Goal: Information Seeking & Learning: Learn about a topic

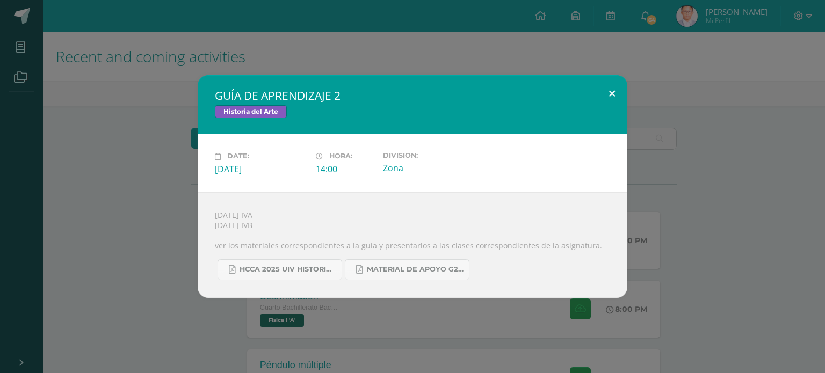
click at [613, 95] on button at bounding box center [612, 93] width 31 height 37
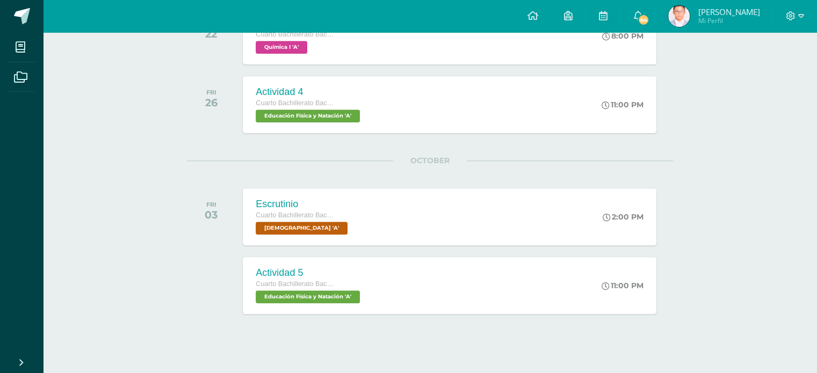
scroll to position [1175, 0]
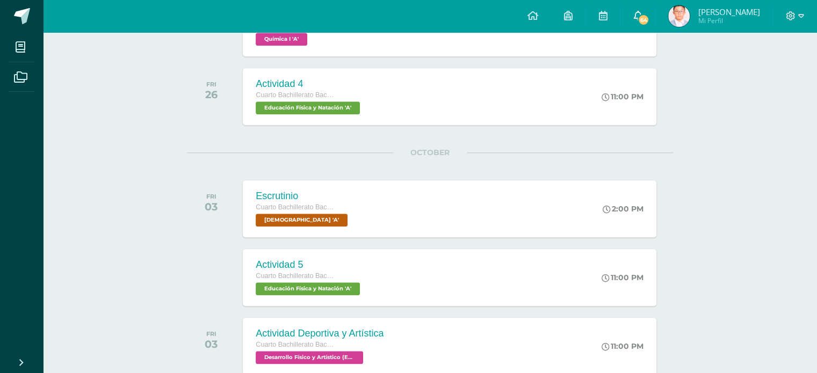
click at [647, 8] on link "64" at bounding box center [637, 16] width 34 height 32
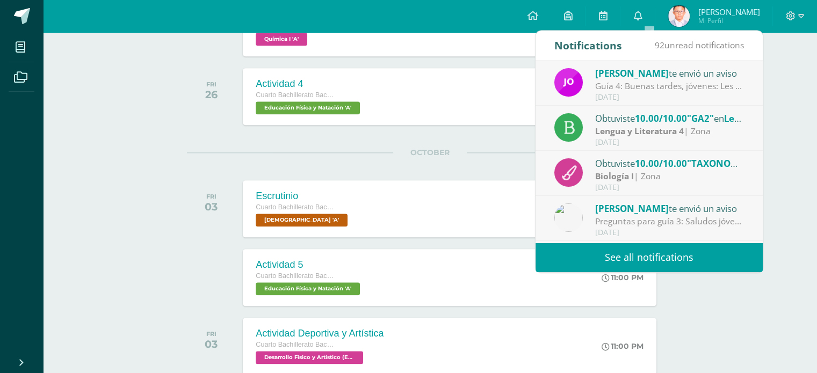
click at [623, 243] on link "See all notifications" at bounding box center [648, 258] width 227 height 30
click at [661, 260] on link "See all notifications" at bounding box center [648, 258] width 227 height 30
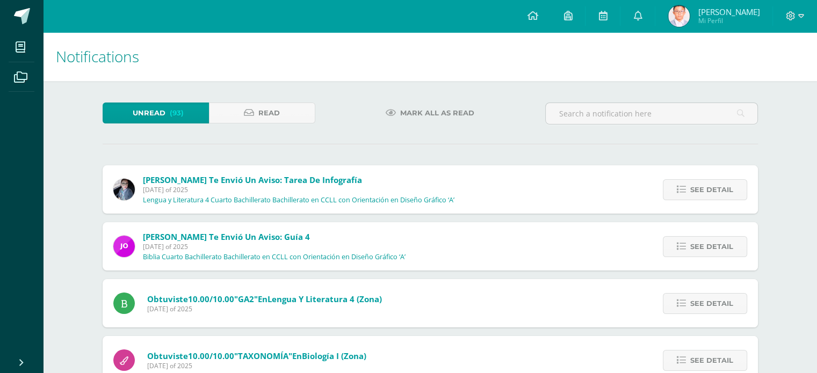
scroll to position [327, 0]
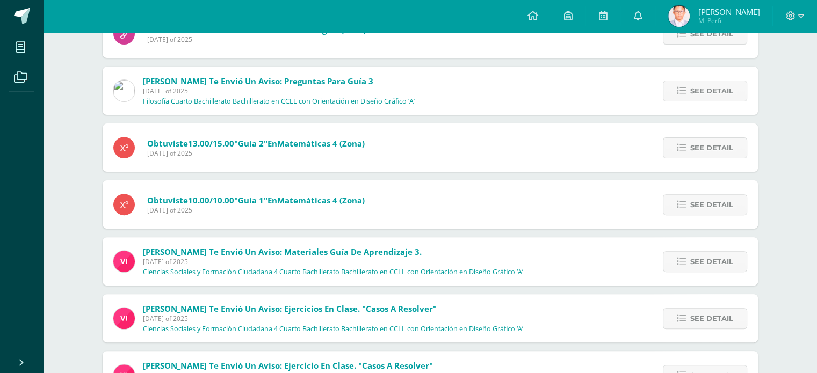
click at [816, 242] on html "My courses Archivos Cerrar panel [DEMOGRAPHIC_DATA] Cuarto Bachillerato Bachill…" at bounding box center [408, 65] width 817 height 784
drag, startPoint x: 597, startPoint y: 18, endPoint x: 608, endPoint y: 19, distance: 11.3
click at [608, 0] on div "Configuration Log out [PERSON_NAME] Mi Perfil Notifications 93 unread notificat…" at bounding box center [430, 0] width 774 height 0
click at [608, 19] on link at bounding box center [602, 16] width 34 height 32
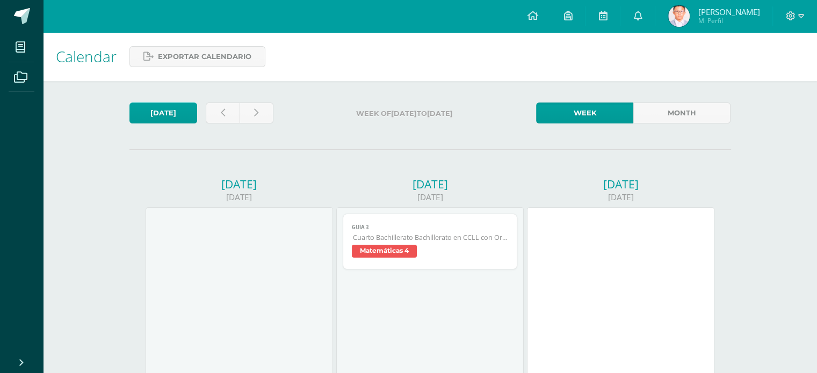
click at [410, 252] on span "Matemáticas 4" at bounding box center [384, 251] width 65 height 13
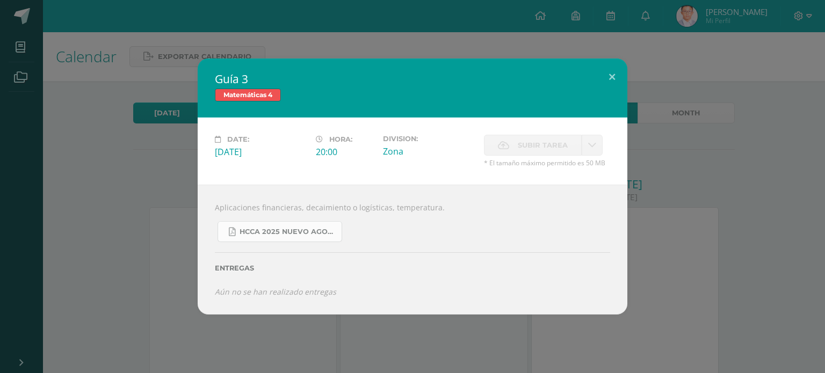
click at [296, 237] on link "HCCA 2025 nuevo agosto 4ta matemáticas.pdf" at bounding box center [280, 231] width 125 height 21
